Goal: Find contact information: Find contact information

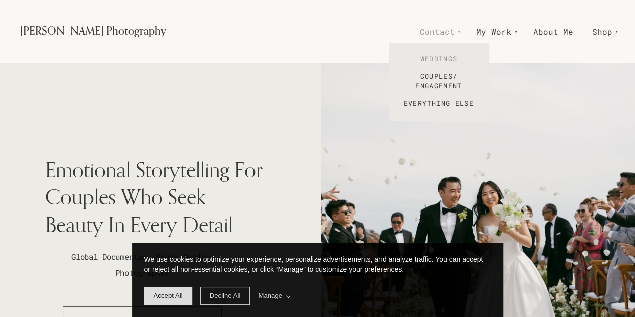
click at [446, 63] on link "Weddings" at bounding box center [439, 59] width 100 height 18
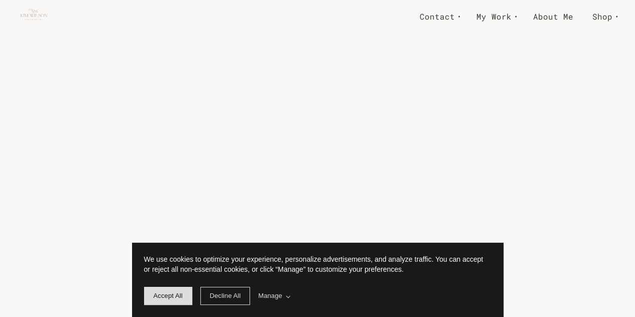
scroll to position [1029, 0]
click at [170, 299] on span "Accept All" at bounding box center [168, 296] width 29 height 8
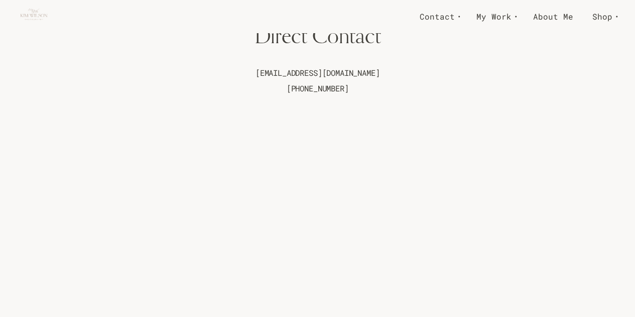
scroll to position [718, 0]
drag, startPoint x: 244, startPoint y: 75, endPoint x: 399, endPoint y: 71, distance: 155.3
click at [399, 71] on p "kimwilson.photography1@gmail.com" at bounding box center [317, 74] width 595 height 16
copy p "kimwilson.photography1@gmail.com"
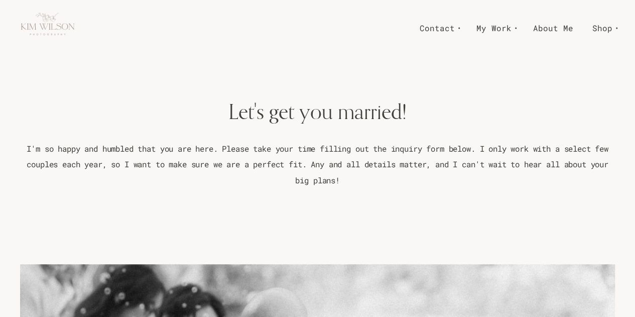
scroll to position [0, 0]
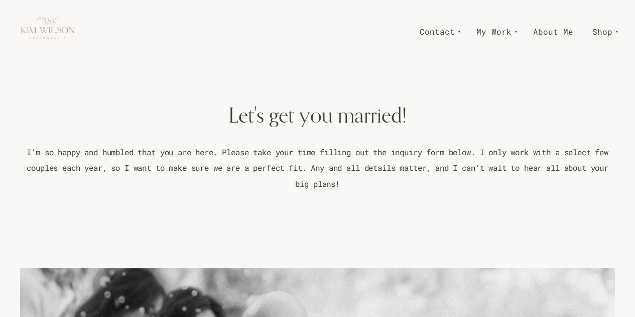
click at [63, 35] on img at bounding box center [47, 31] width 55 height 55
